Goal: Entertainment & Leisure: Consume media (video, audio)

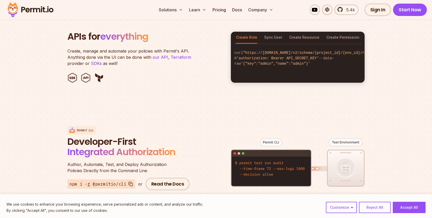
scroll to position [535, 0]
click at [220, 10] on link "Pricing" at bounding box center [219, 10] width 18 height 10
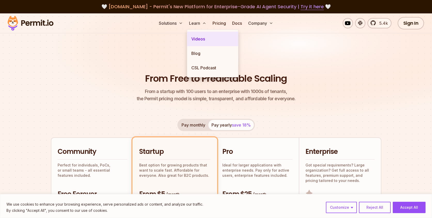
click at [197, 38] on link "Videos" at bounding box center [212, 39] width 51 height 14
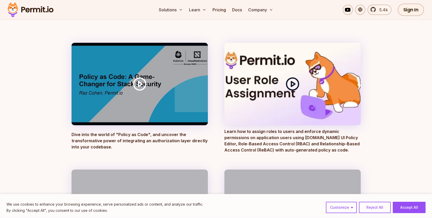
scroll to position [60, 0]
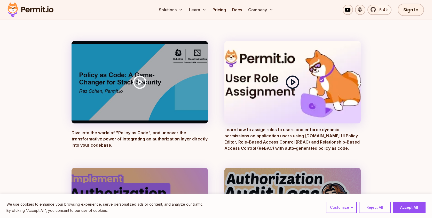
click at [291, 82] on polygon at bounding box center [293, 82] width 4 height 5
